Goal: Task Accomplishment & Management: Manage account settings

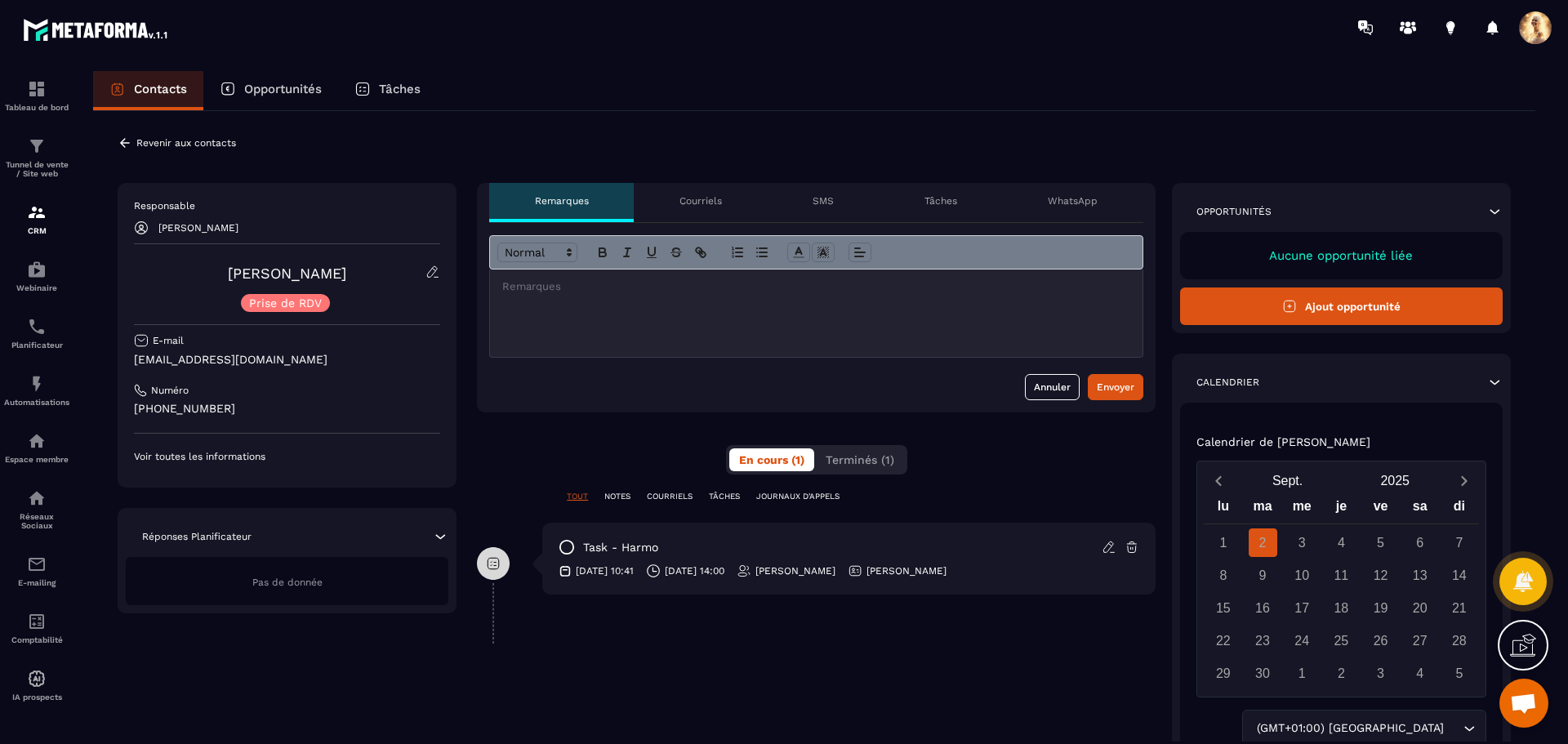
scroll to position [2074, 0]
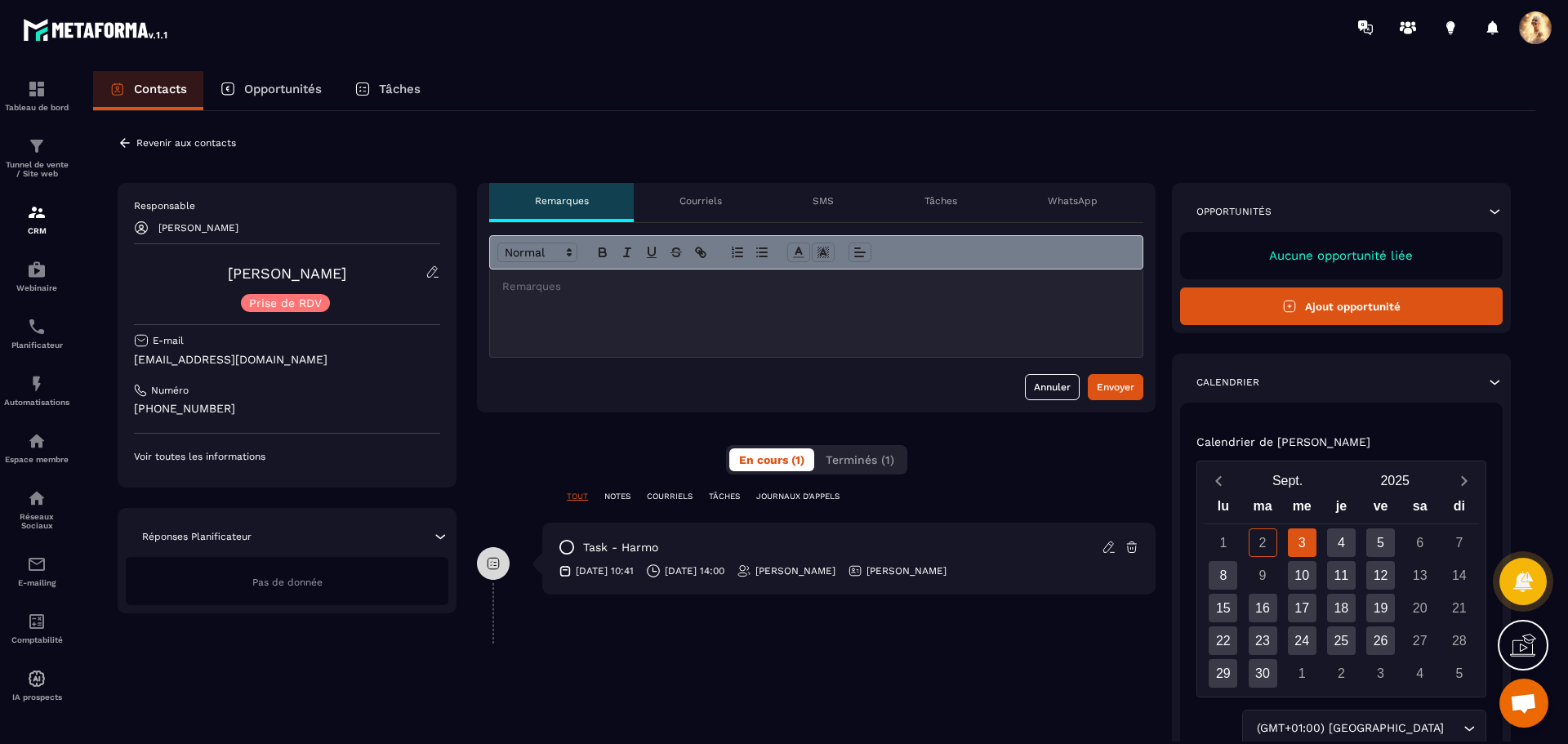
click at [123, 137] on icon at bounding box center [124, 143] width 14 height 14
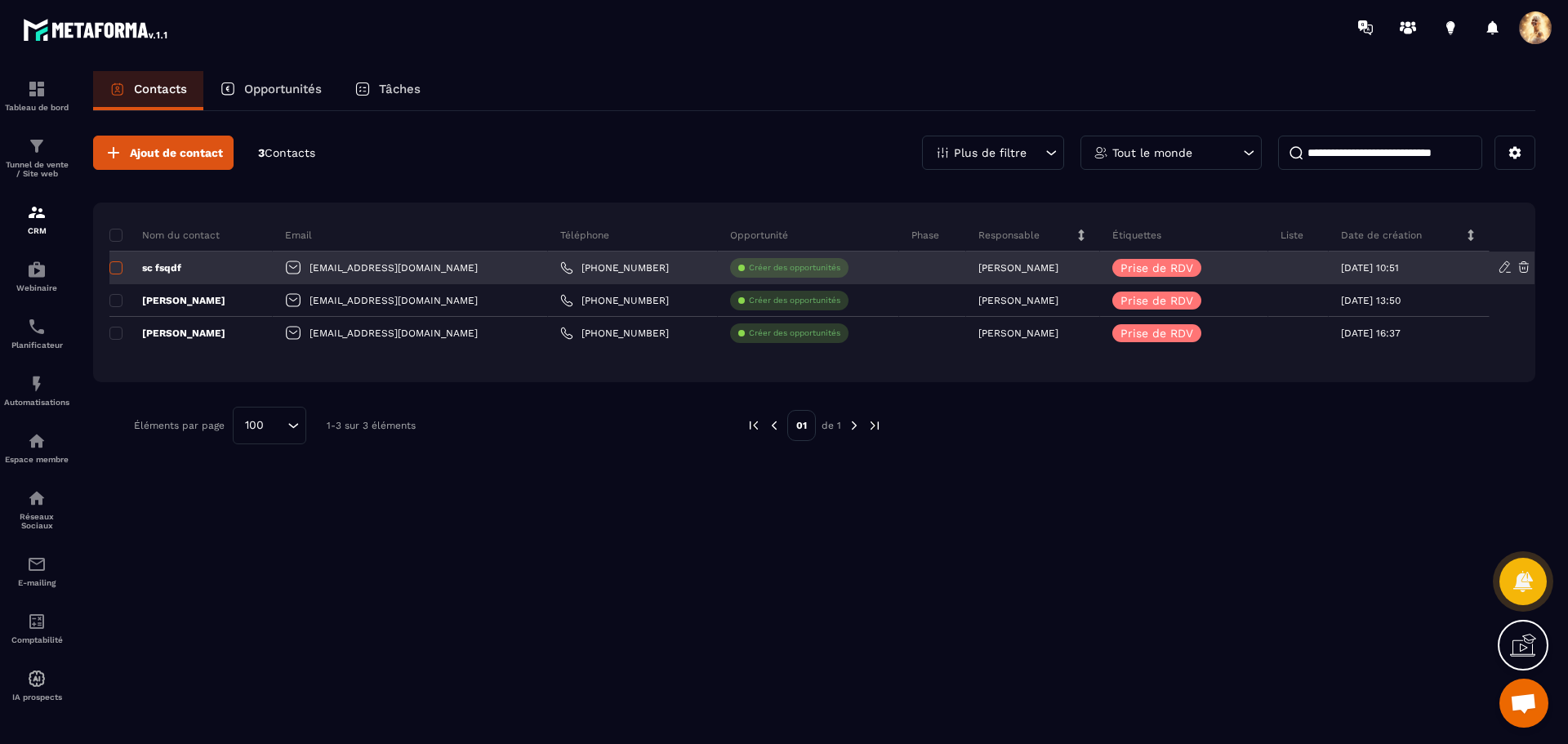
click at [120, 271] on span at bounding box center [116, 268] width 13 height 13
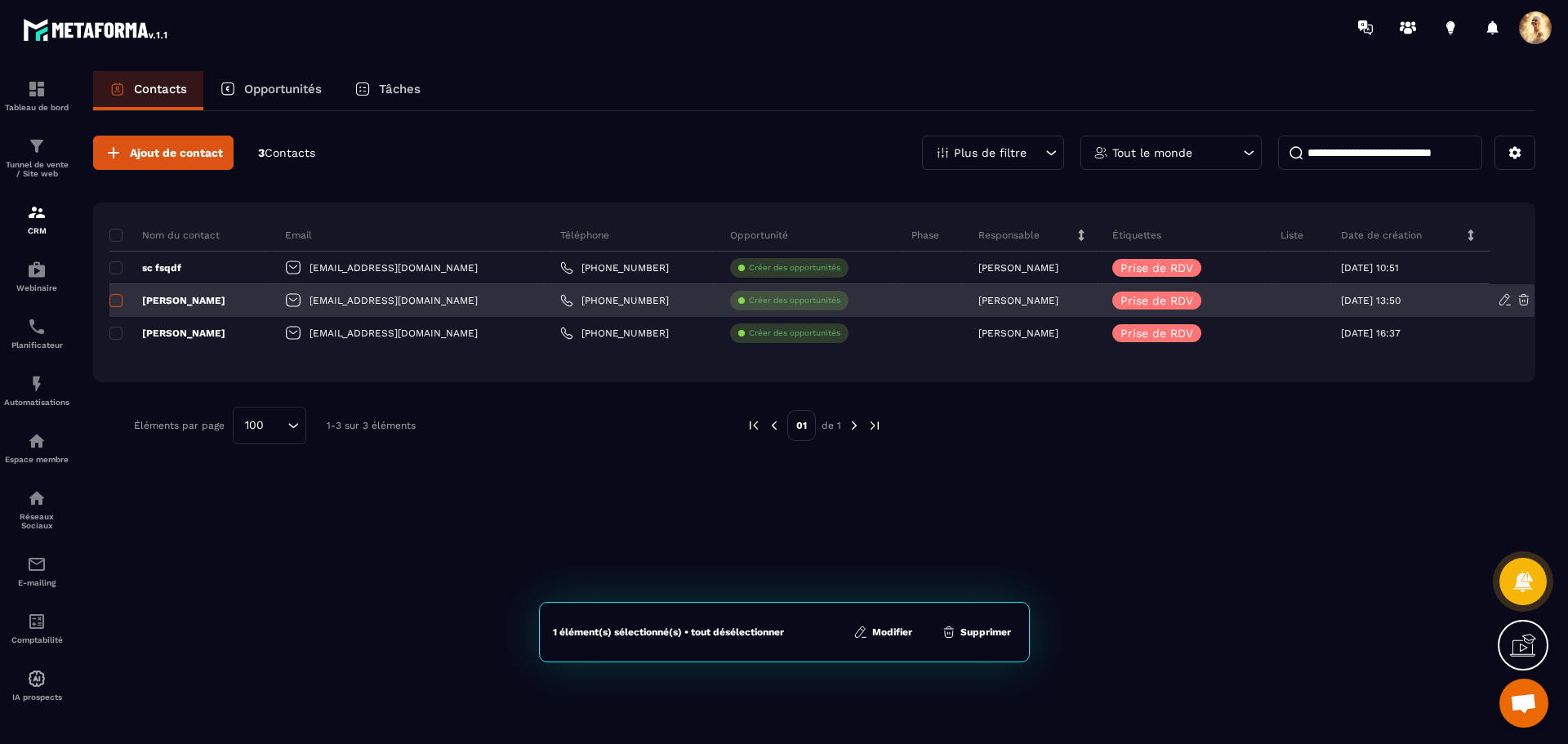
click at [116, 298] on span at bounding box center [116, 300] width 13 height 13
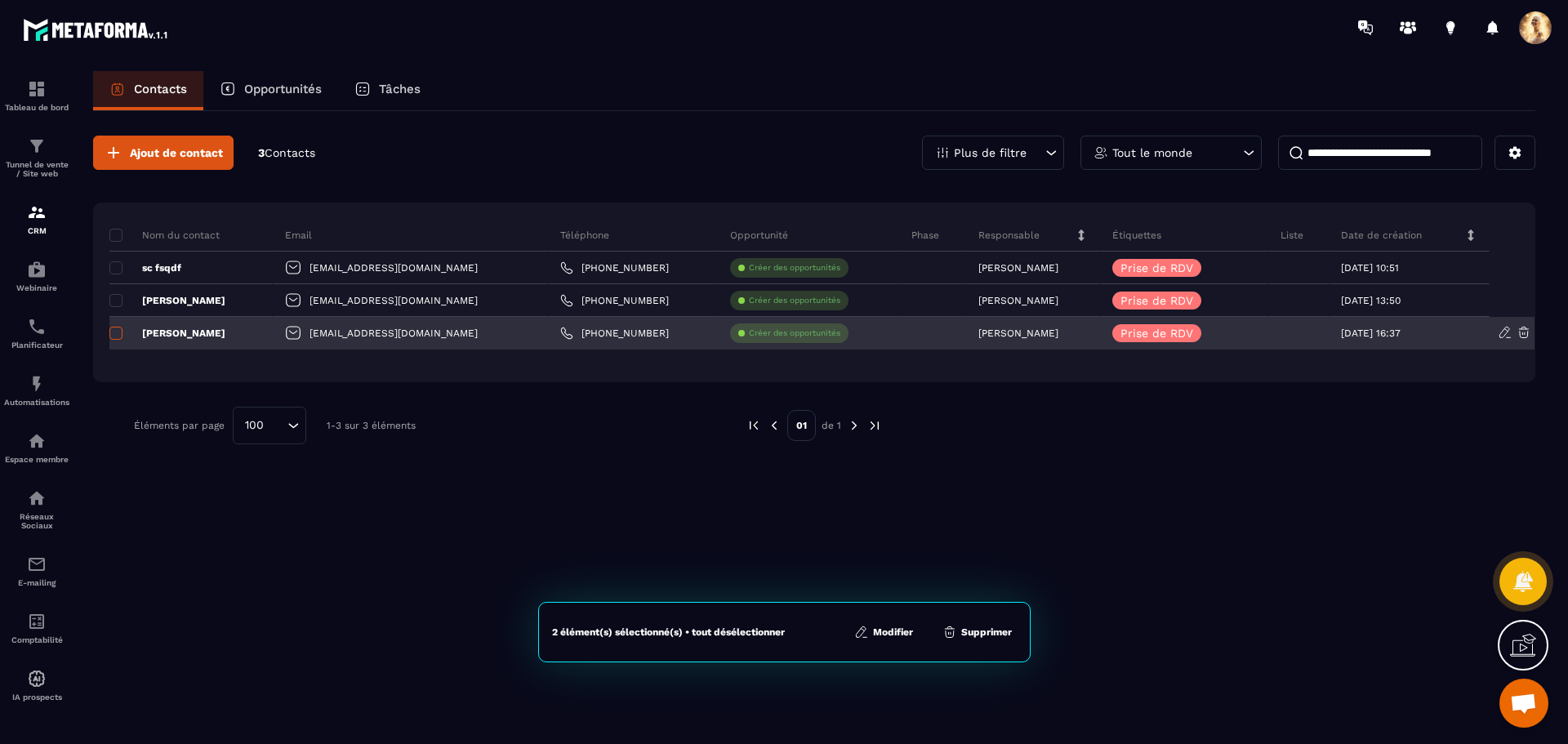
click at [120, 328] on span at bounding box center [116, 334] width 13 height 13
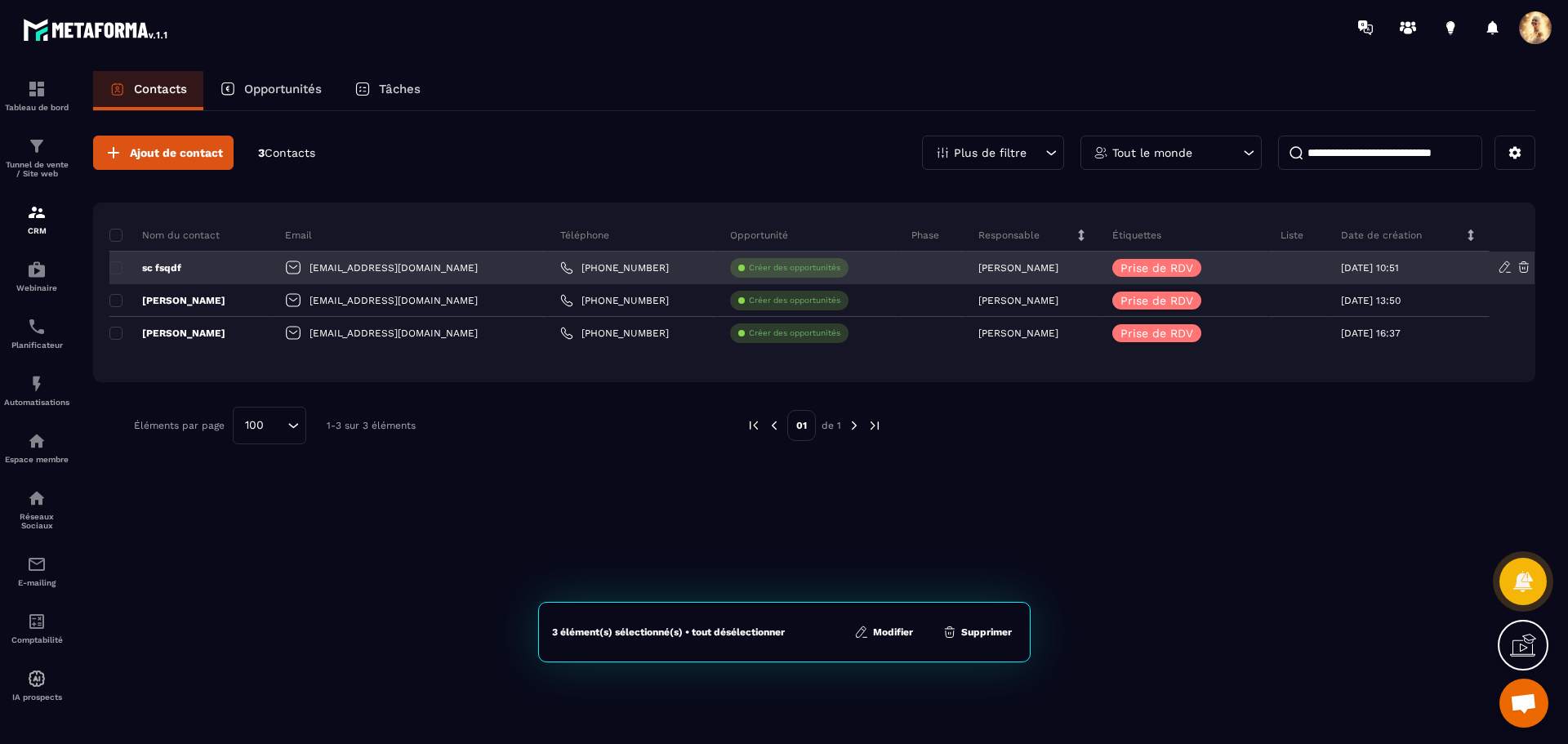
click at [1524, 263] on icon at bounding box center [1523, 266] width 14 height 14
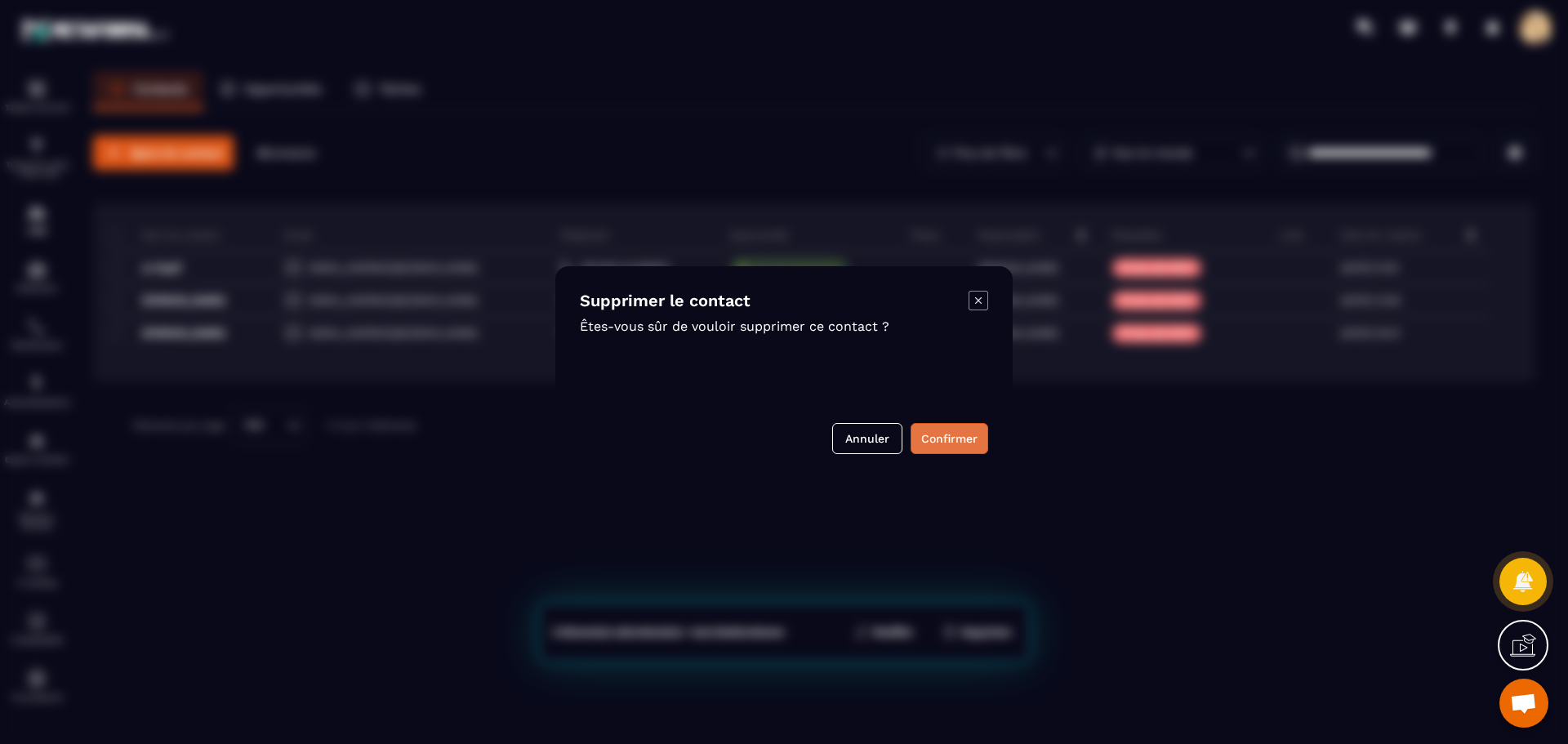
click at [976, 432] on button "Confirmer" at bounding box center [949, 438] width 78 height 31
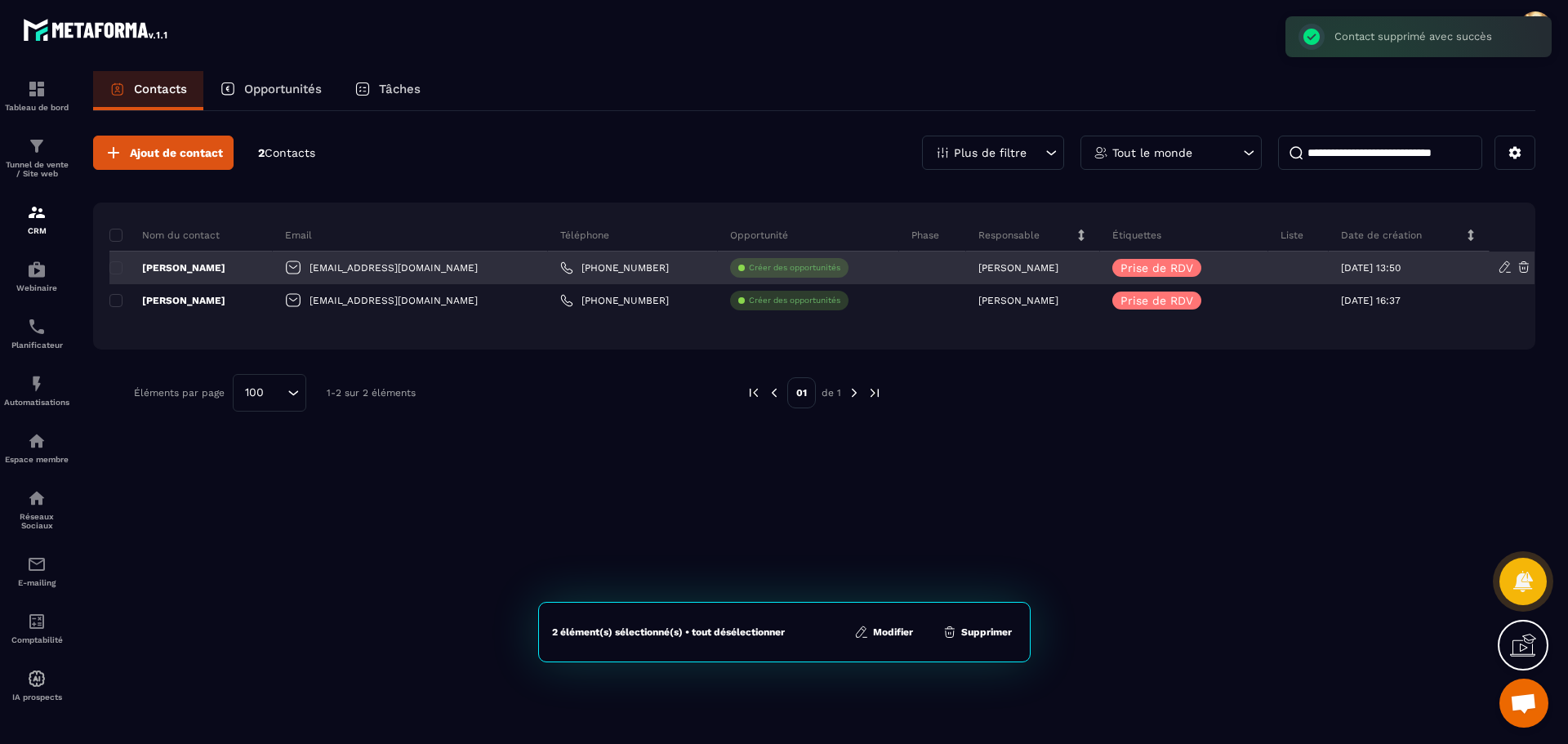
click at [1524, 268] on icon at bounding box center [1523, 267] width 10 height 10
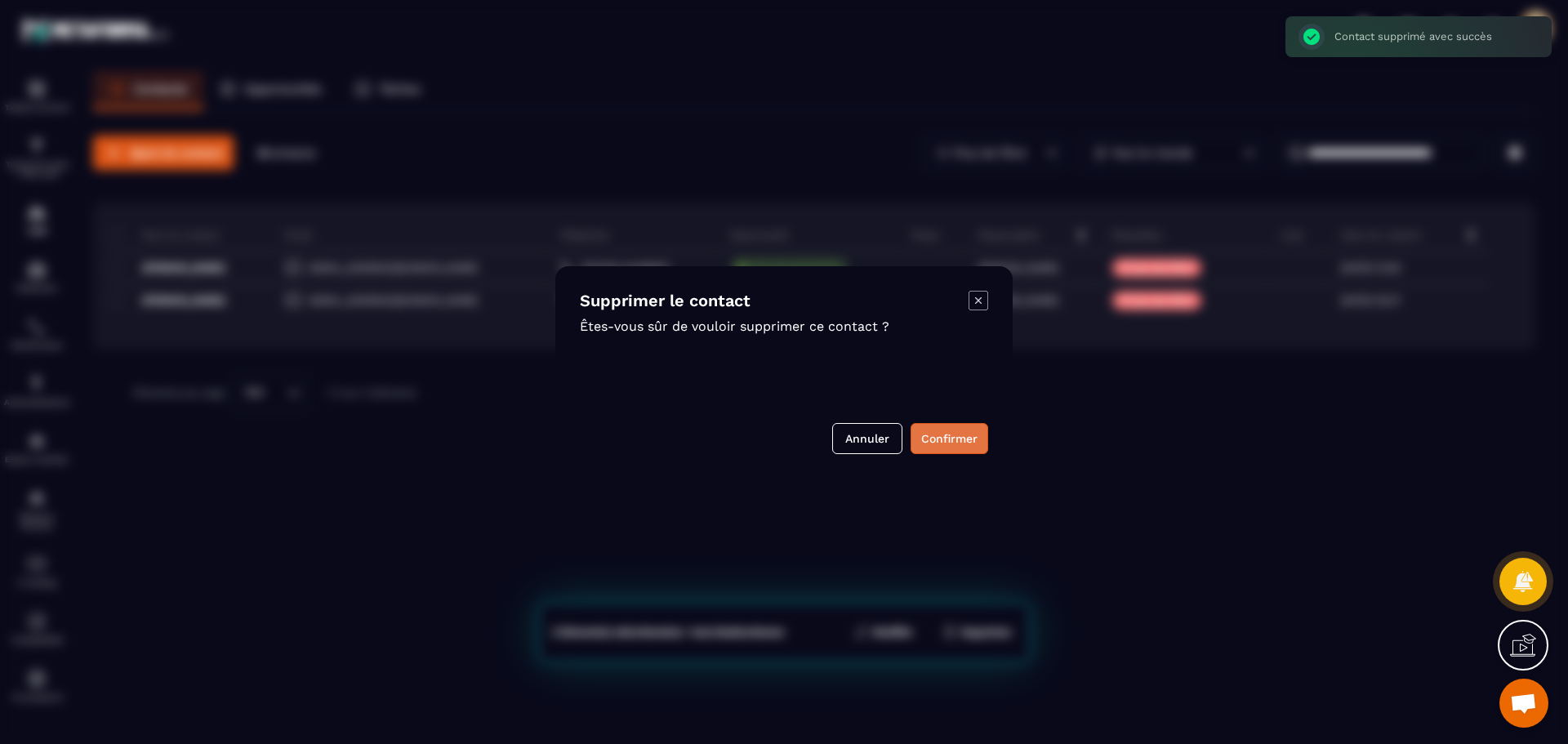
click at [950, 431] on button "Confirmer" at bounding box center [949, 438] width 78 height 31
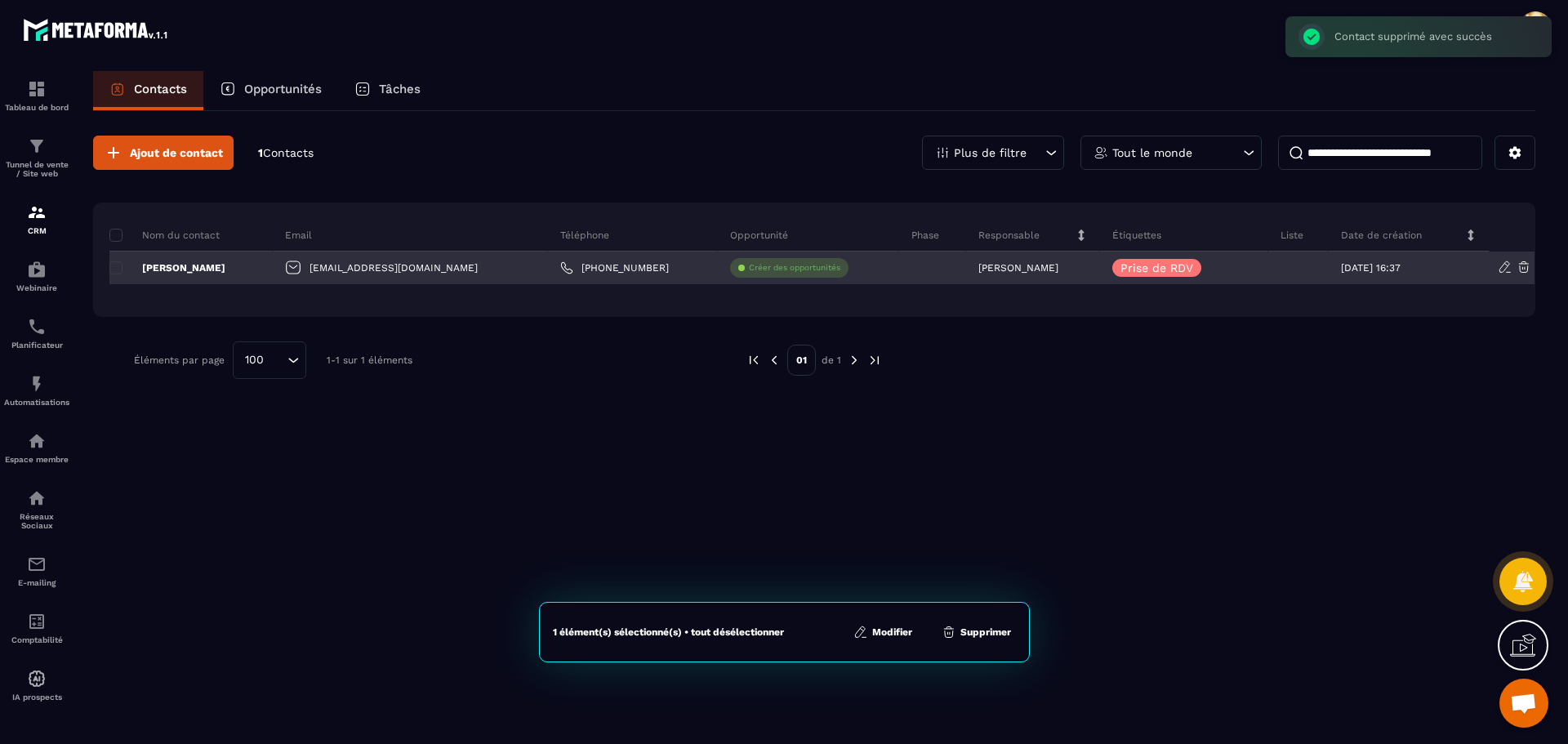
click at [1522, 268] on icon at bounding box center [1523, 266] width 14 height 14
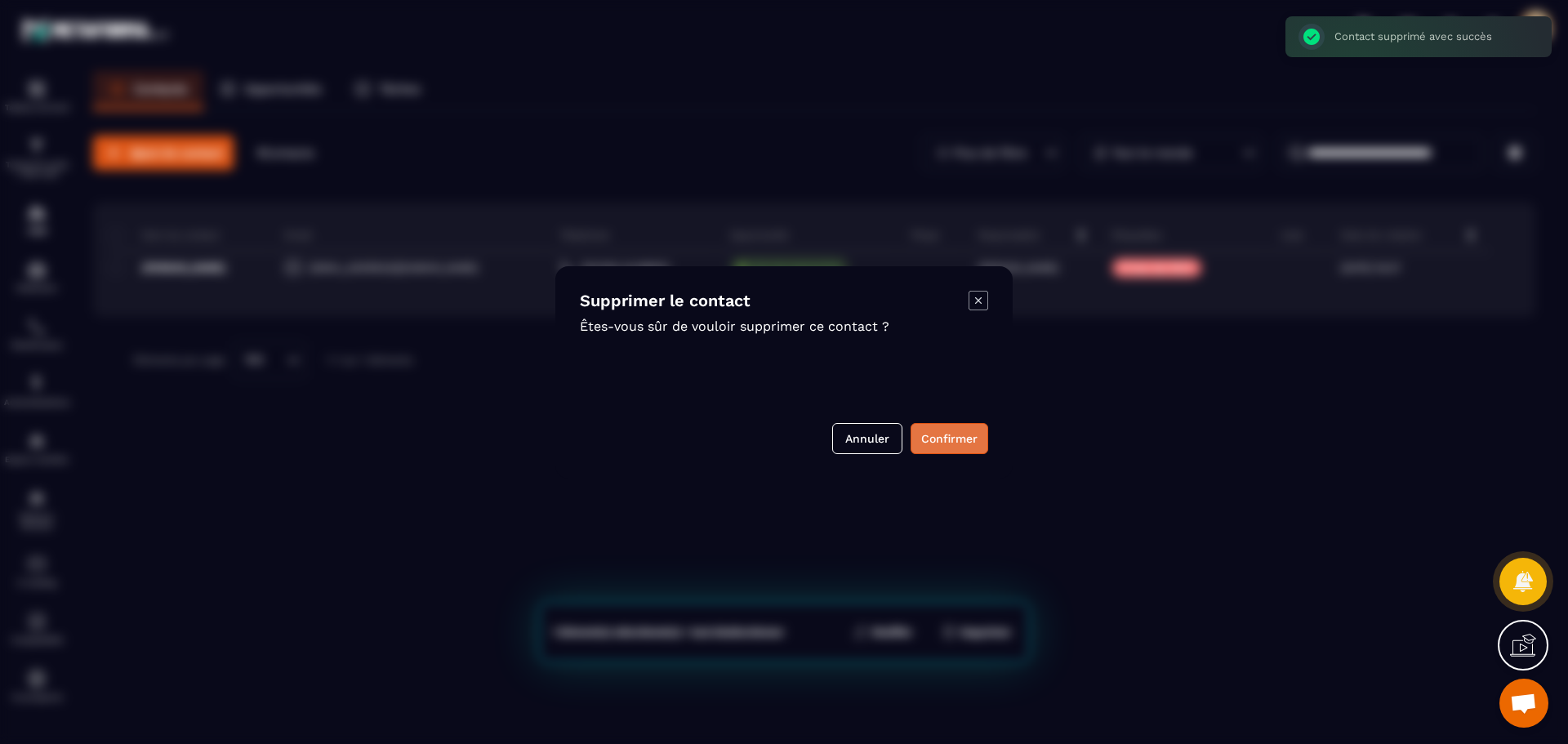
click at [966, 432] on button "Confirmer" at bounding box center [949, 438] width 78 height 31
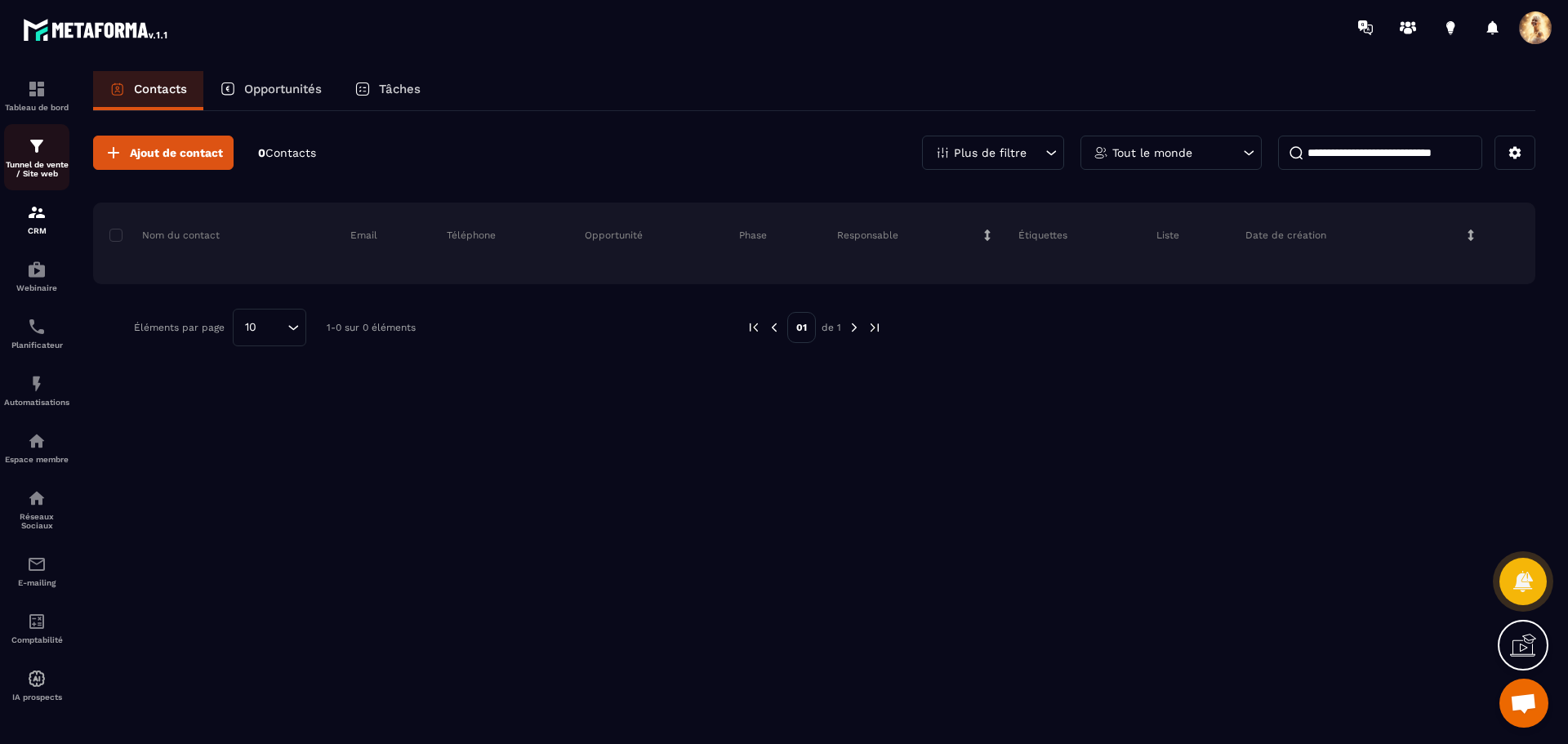
click at [41, 151] on img at bounding box center [36, 146] width 20 height 20
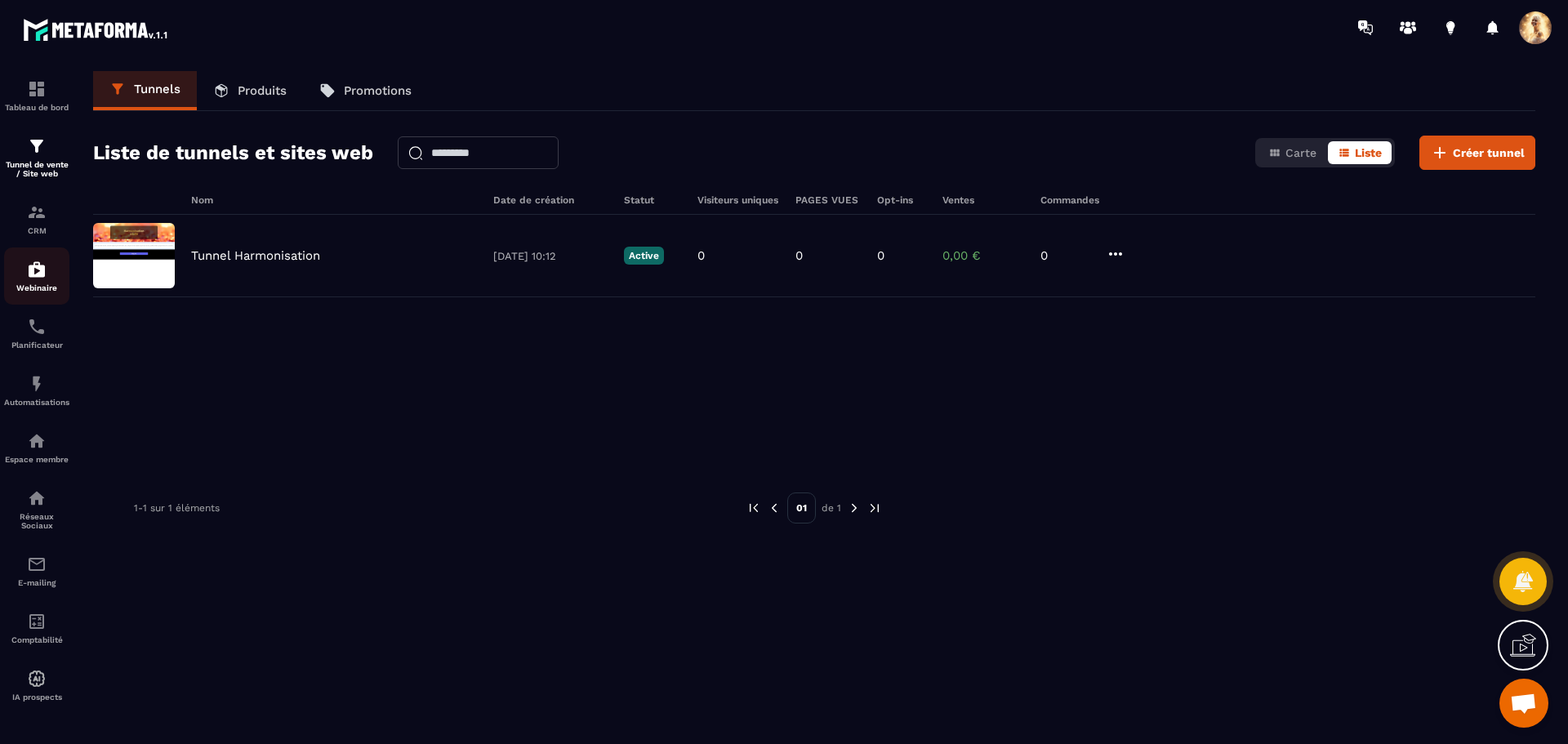
click at [27, 273] on div "Webinaire" at bounding box center [36, 276] width 66 height 32
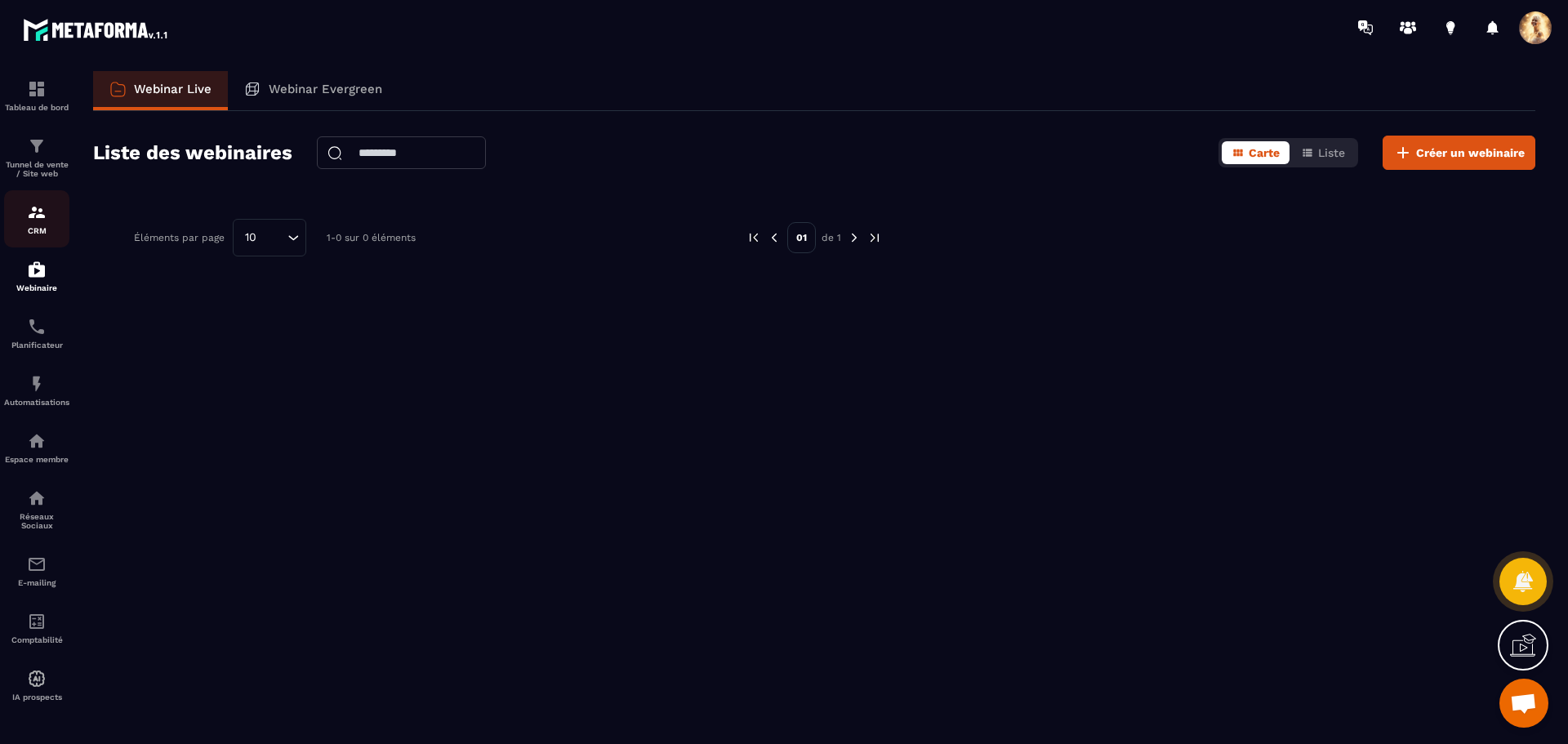
click at [37, 219] on img at bounding box center [36, 212] width 20 height 20
